Goal: Navigation & Orientation: Find specific page/section

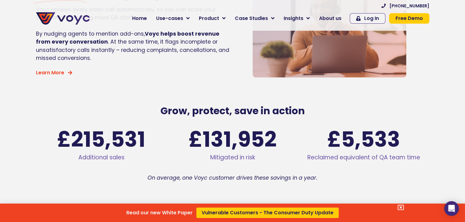
scroll to position [860, 0]
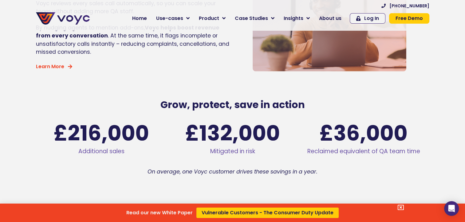
click at [332, 18] on div "Read our new White Paper Vulnerable Customers - The Consumer Duty Update" at bounding box center [232, 111] width 465 height 222
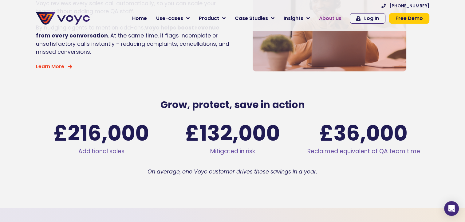
click at [329, 17] on span "About us" at bounding box center [330, 18] width 22 height 7
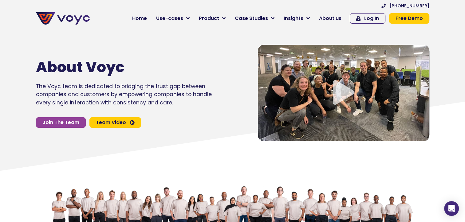
click at [337, 96] on icon "Video play button" at bounding box center [342, 92] width 21 height 25
